Goal: Information Seeking & Learning: Learn about a topic

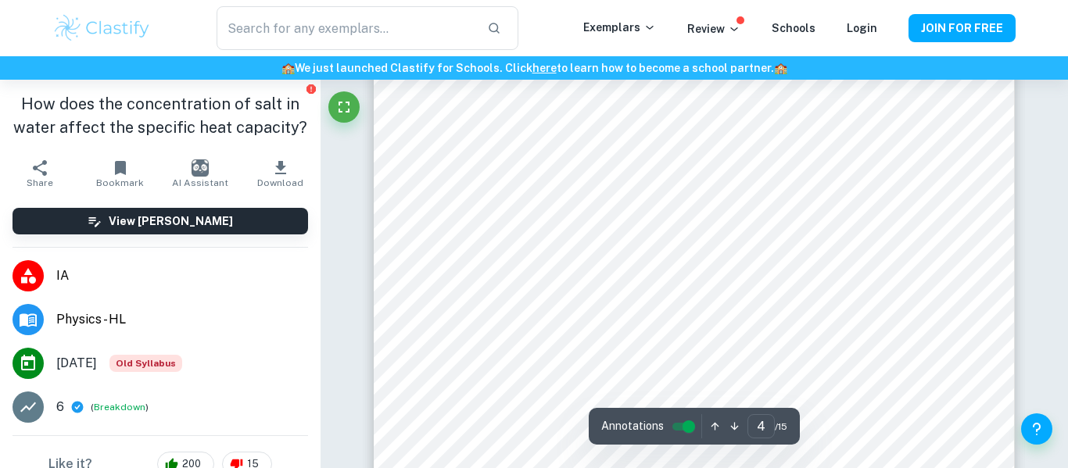
scroll to position [2936, 0]
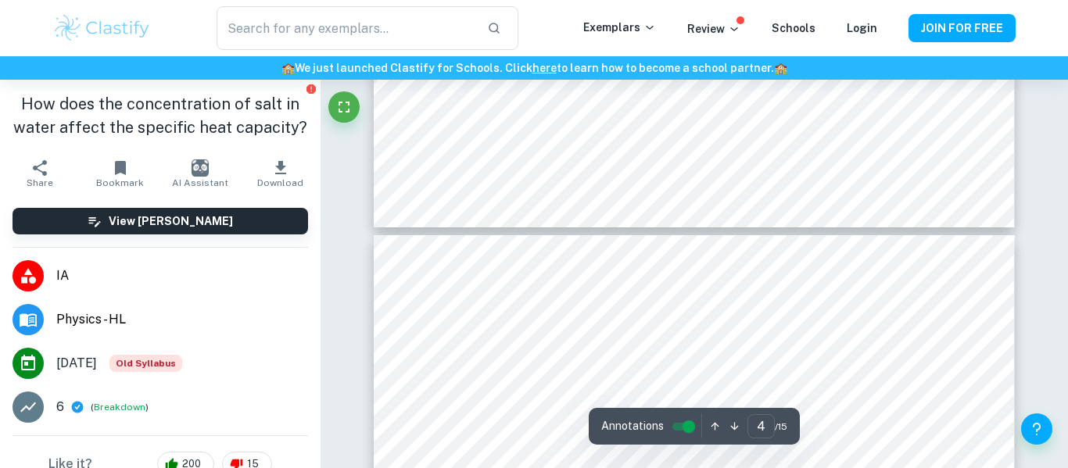
type input "5"
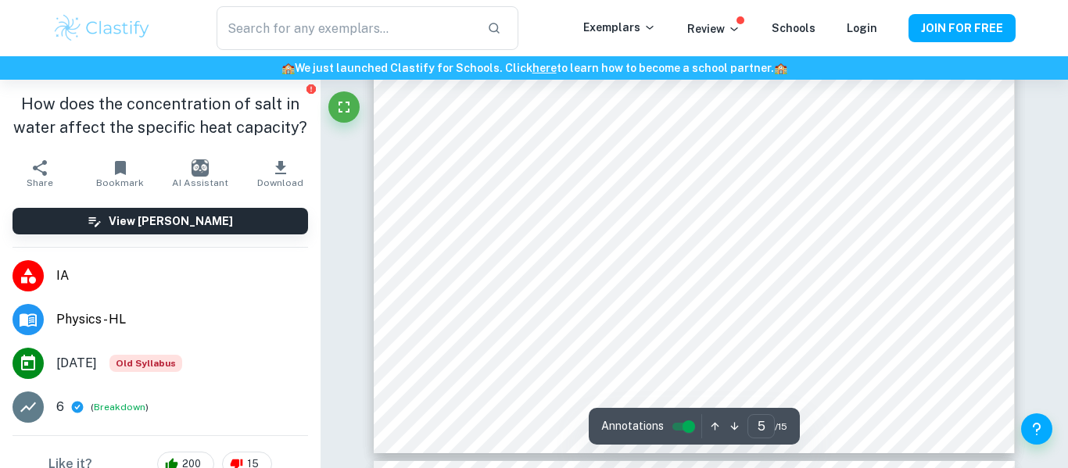
scroll to position [4029, 0]
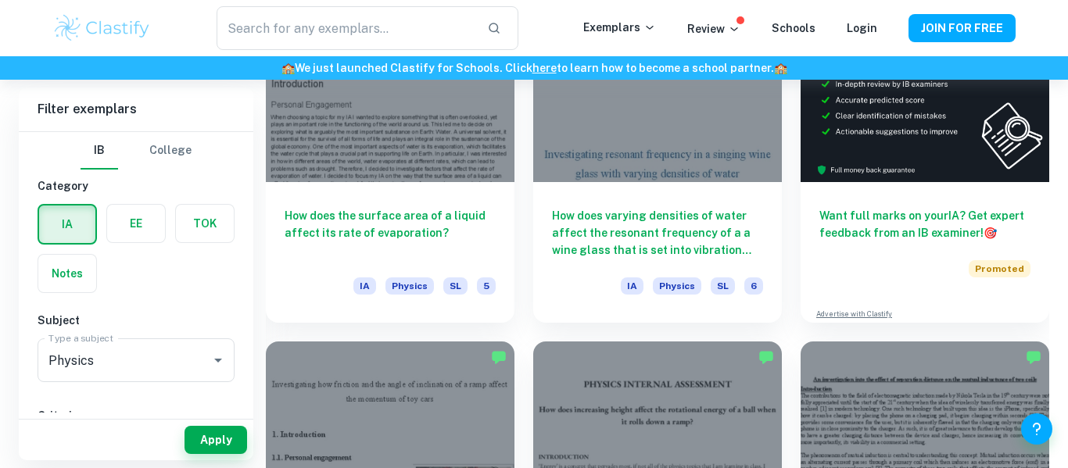
scroll to position [6070, 0]
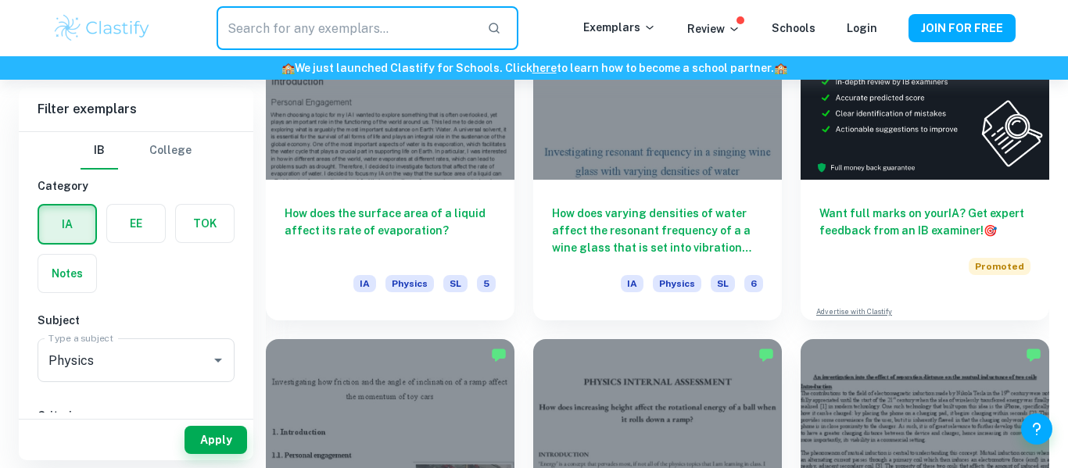
click at [348, 30] on input "text" at bounding box center [346, 28] width 258 height 44
type input "specific heat capacity"
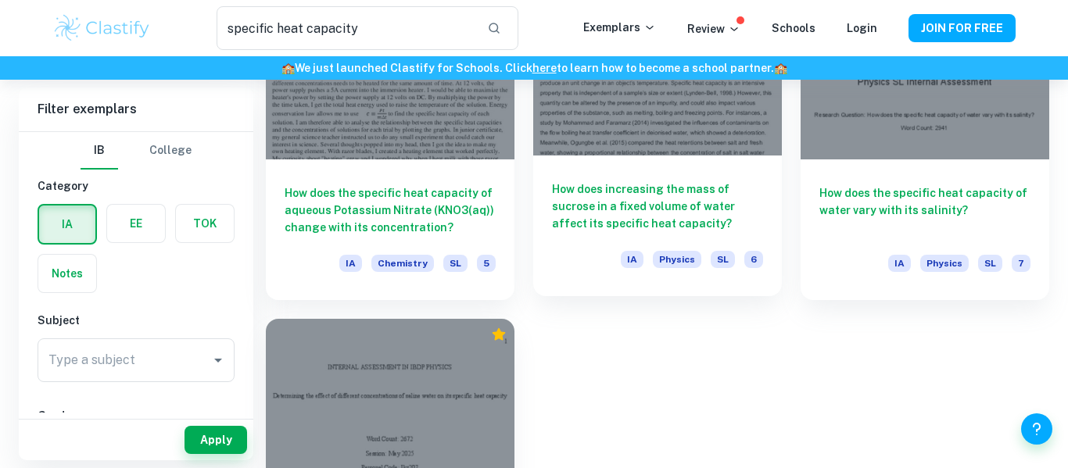
scroll to position [1234, 0]
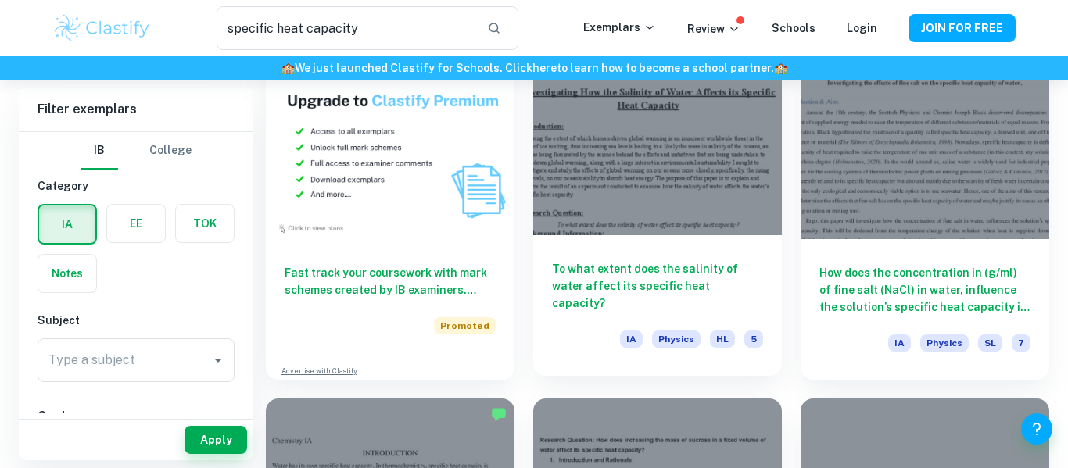
scroll to position [1414, 0]
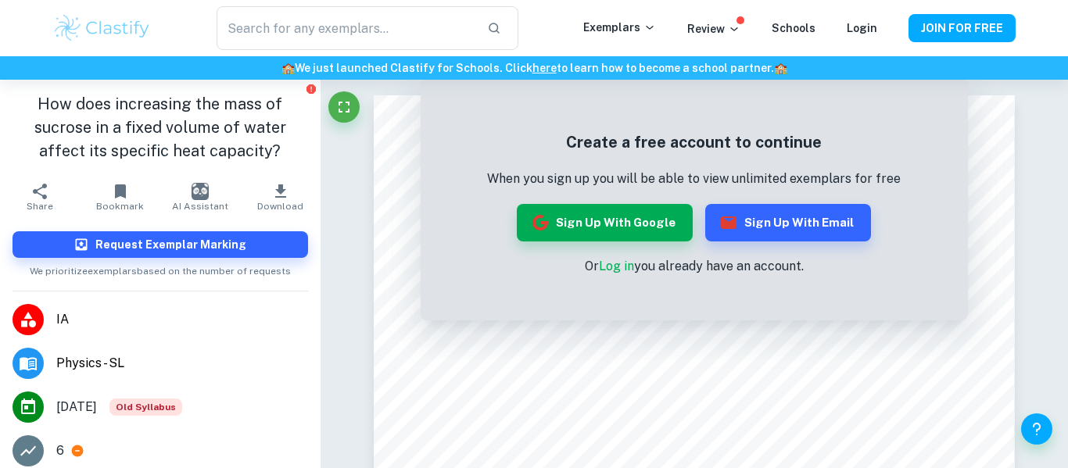
click at [121, 109] on h1 "How does increasing the mass of sucrose in a fixed volume of water affect its s…" at bounding box center [161, 127] width 296 height 70
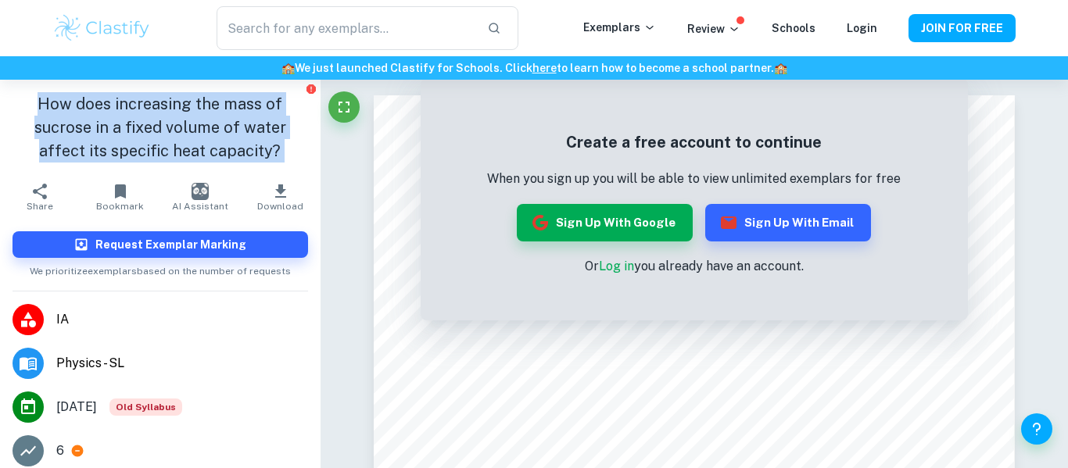
copy aside "How does increasing the mass of sucrose in a fixed volume of water affect its s…"
